Goal: Transaction & Acquisition: Book appointment/travel/reservation

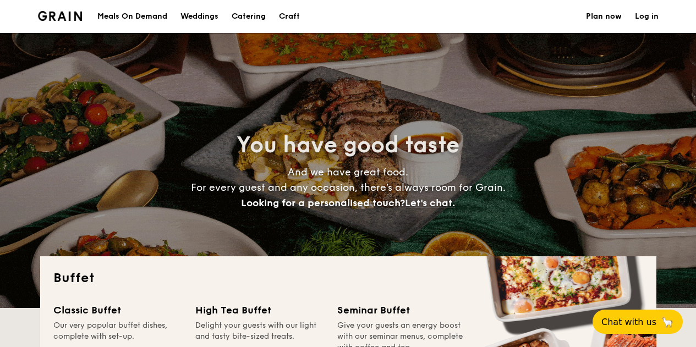
select select
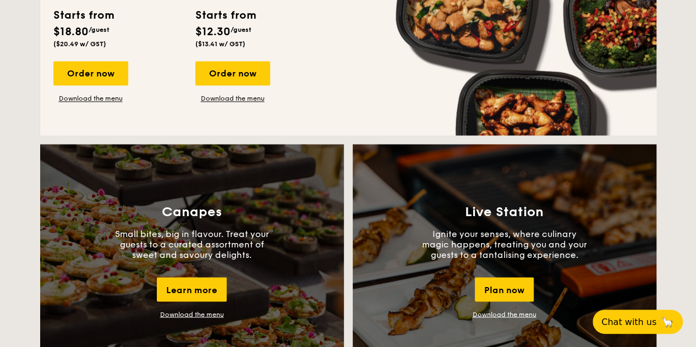
scroll to position [770, 0]
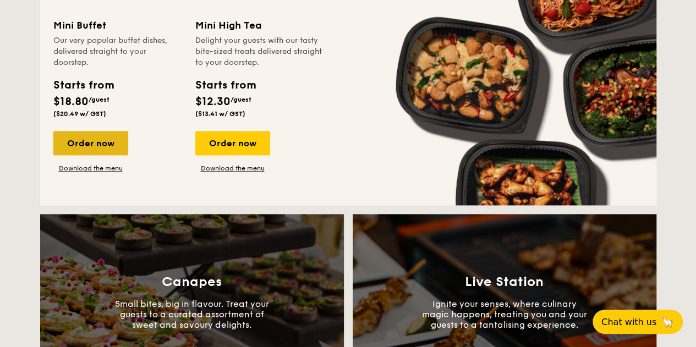
click at [101, 147] on div "Order now" at bounding box center [90, 143] width 75 height 24
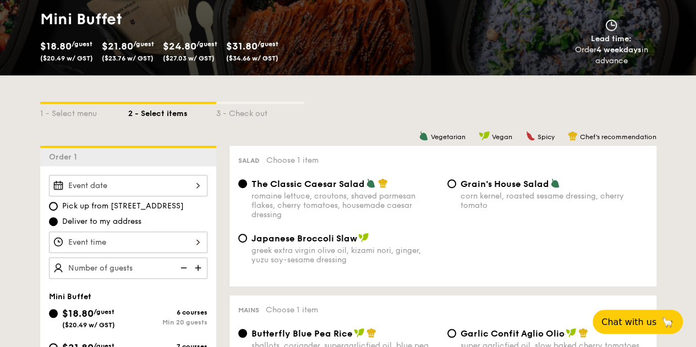
scroll to position [165, 0]
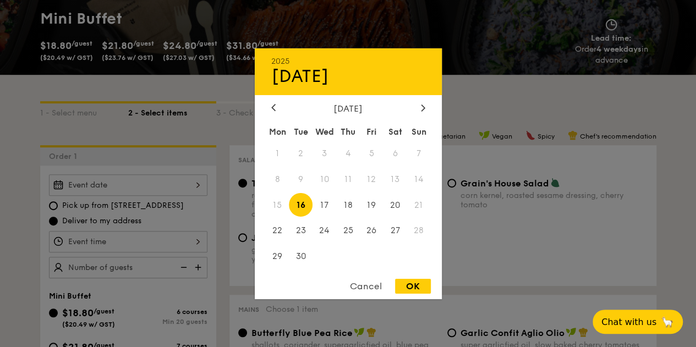
click at [168, 184] on div "2025 Sep [DATE] Tue Wed Thu Fri Sat Sun 1 2 3 4 5 6 7 8 9 10 11 12 13 14 15 16 …" at bounding box center [128, 184] width 158 height 21
click at [490, 115] on div at bounding box center [348, 173] width 696 height 347
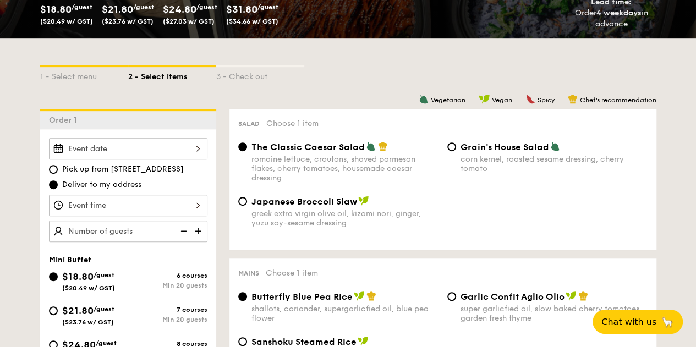
scroll to position [275, 0]
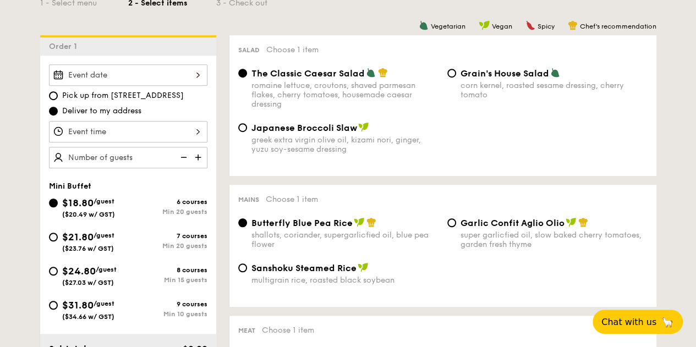
click at [183, 208] on div "Min 20 guests" at bounding box center [167, 212] width 79 height 8
click at [58, 207] on input "$18.80 /guest ($20.49 w/ GST) 6 courses Min 20 guests" at bounding box center [53, 203] width 9 height 9
select select
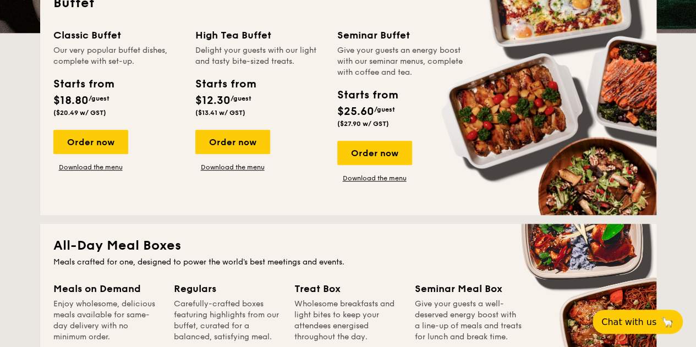
scroll to position [1730, 0]
